Goal: Information Seeking & Learning: Learn about a topic

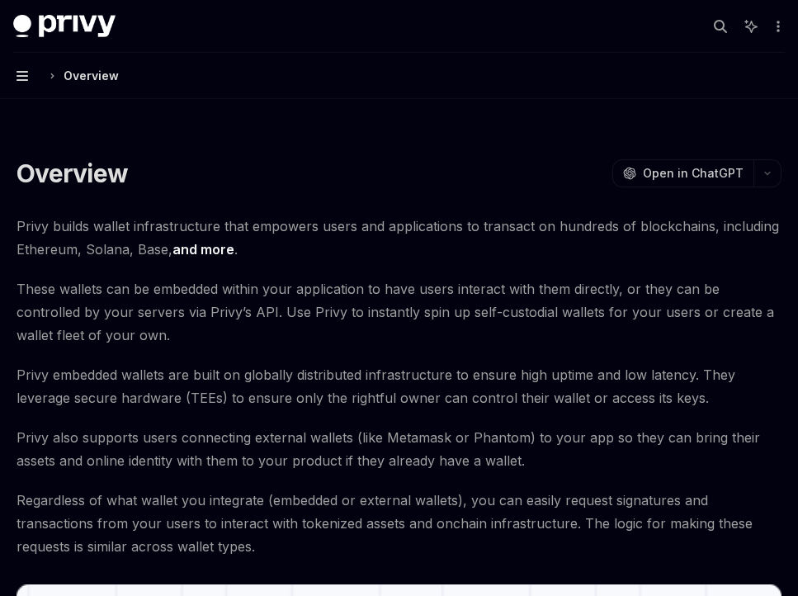
click at [27, 77] on icon "button" at bounding box center [23, 75] width 12 height 13
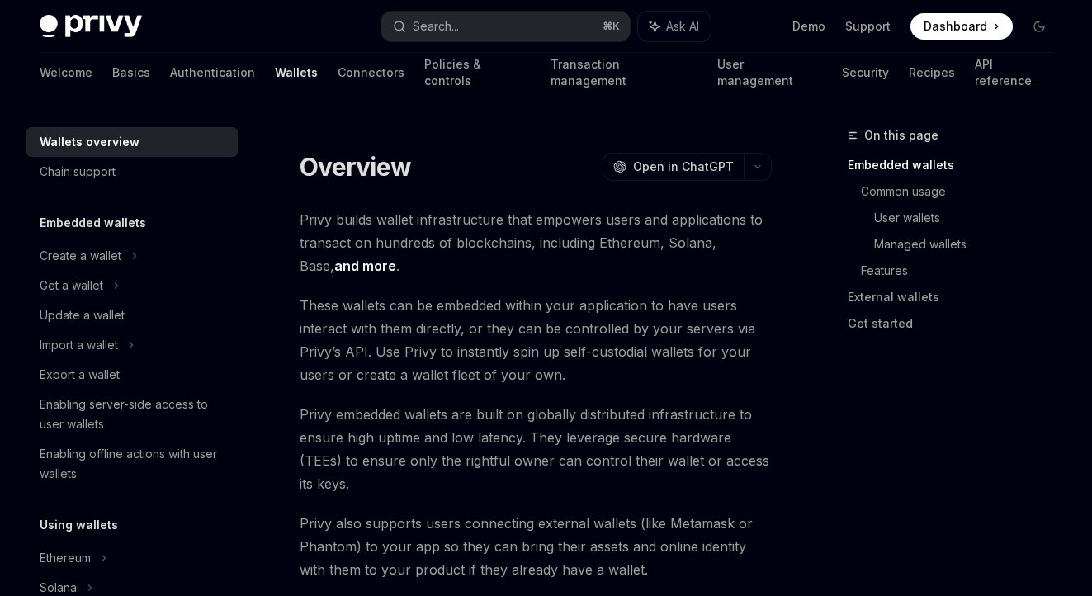
type textarea "*"
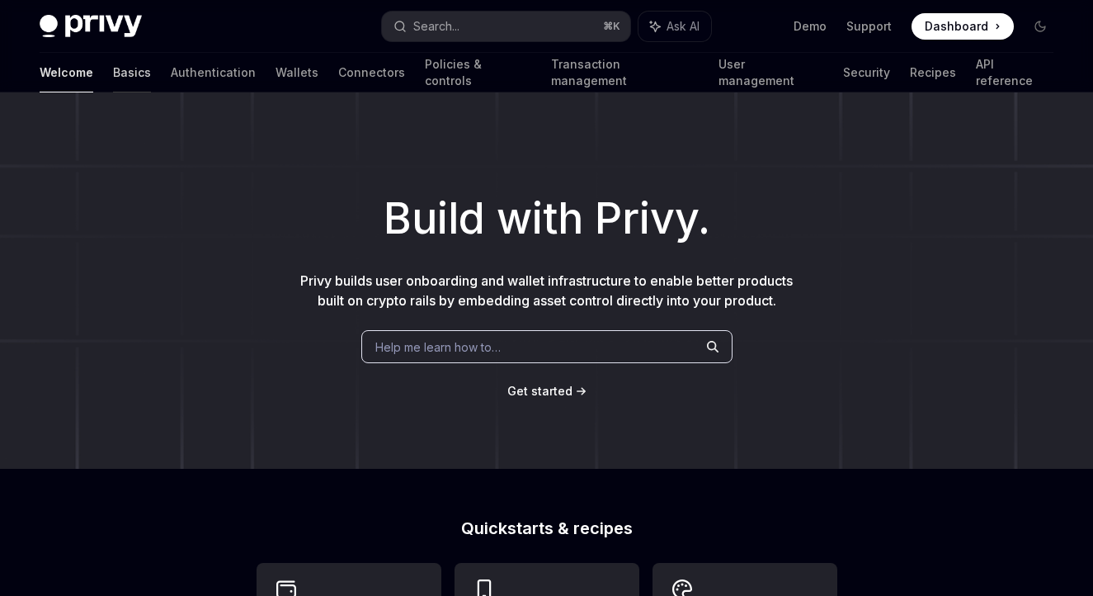
click at [113, 67] on link "Basics" at bounding box center [132, 73] width 38 height 40
type textarea "*"
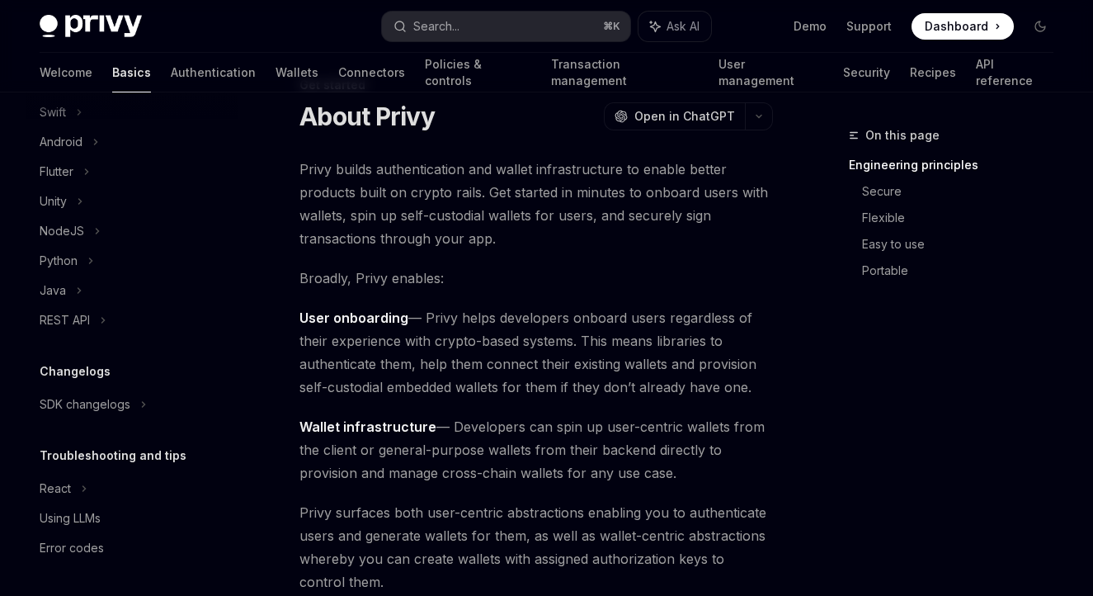
scroll to position [63, 0]
